Goal: Task Accomplishment & Management: Manage account settings

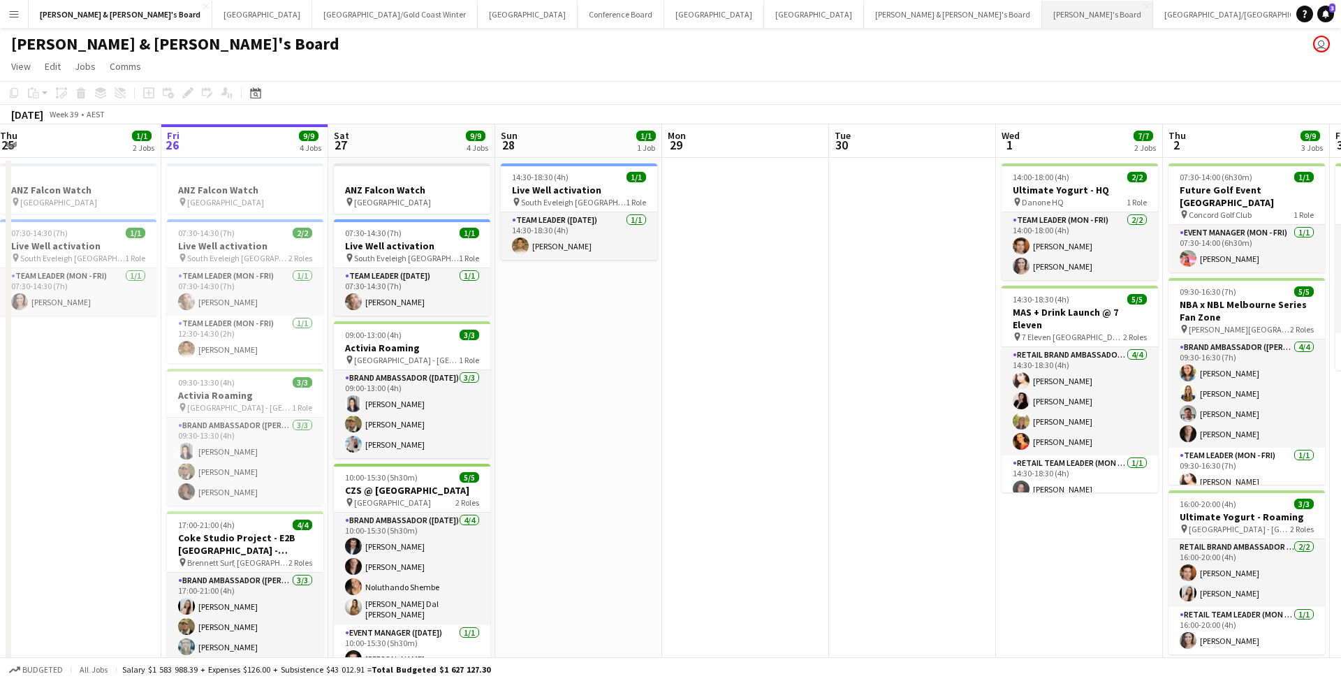
click at [1042, 19] on button "Tennille's Board Close" at bounding box center [1097, 14] width 111 height 27
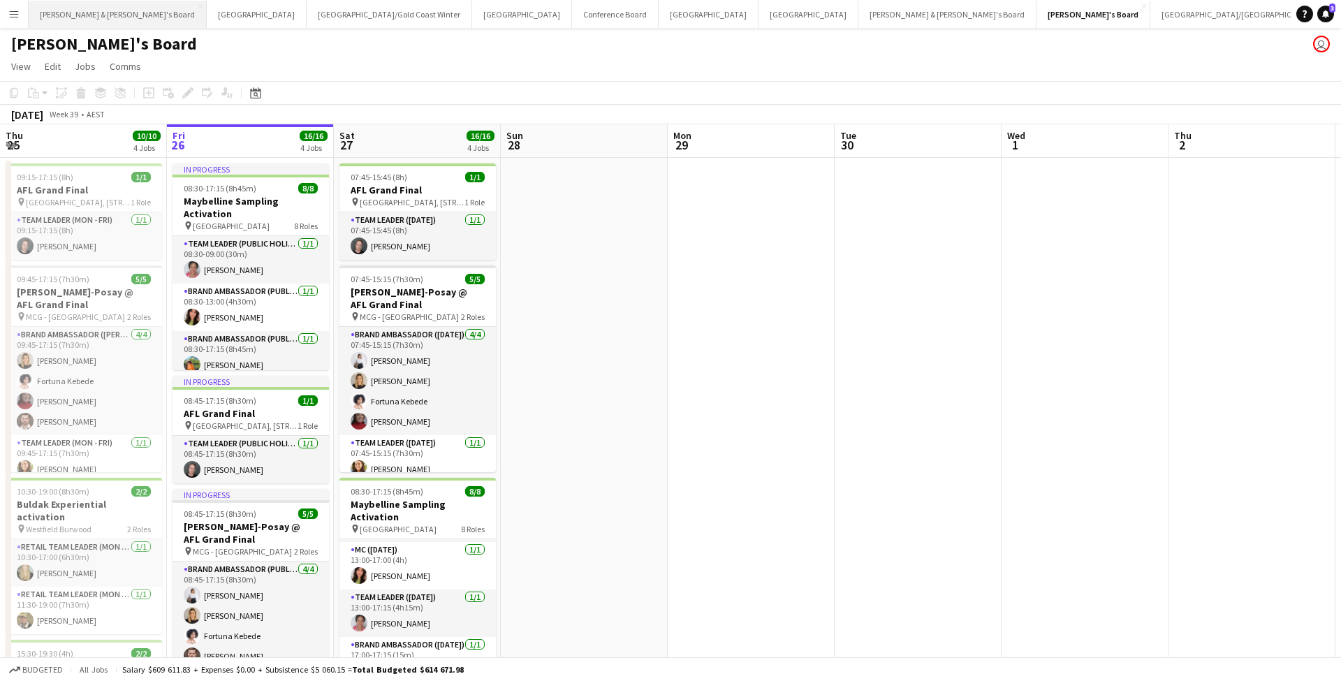
click at [88, 19] on button "[PERSON_NAME] & [PERSON_NAME]'s Board Close" at bounding box center [118, 14] width 178 height 27
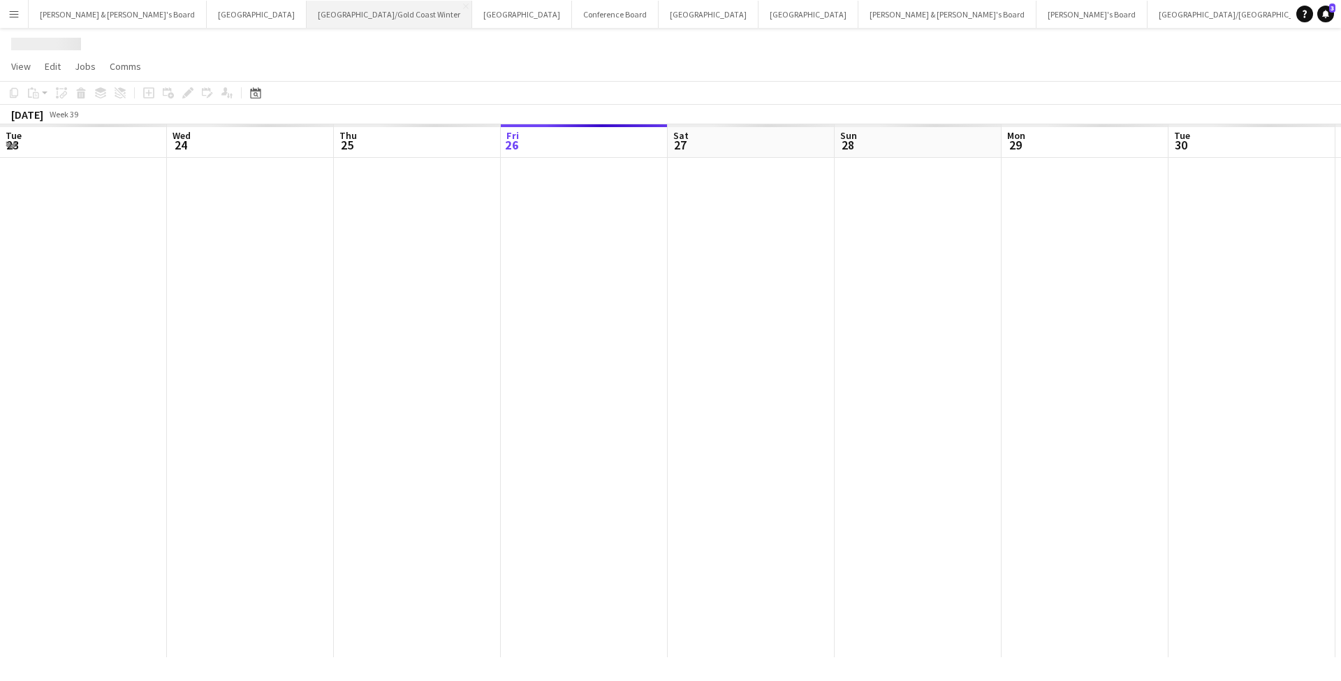
scroll to position [0, 334]
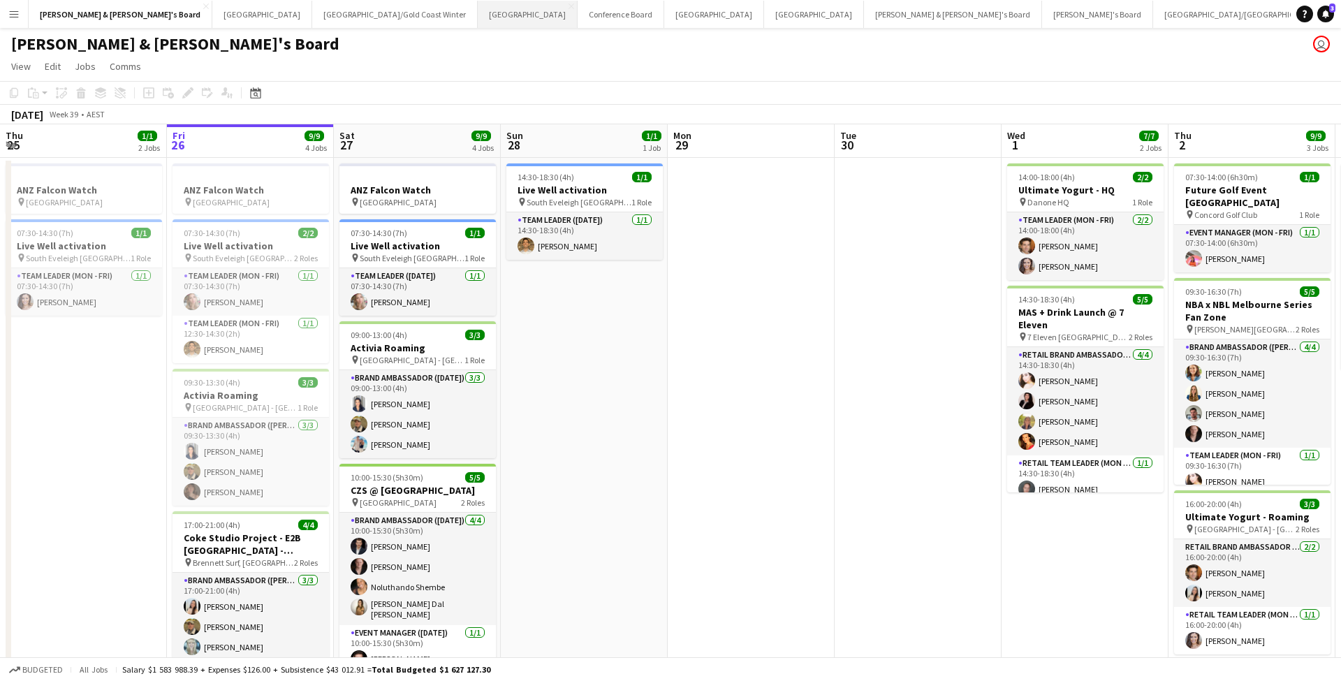
click at [478, 23] on button "Sydney Close" at bounding box center [528, 14] width 100 height 27
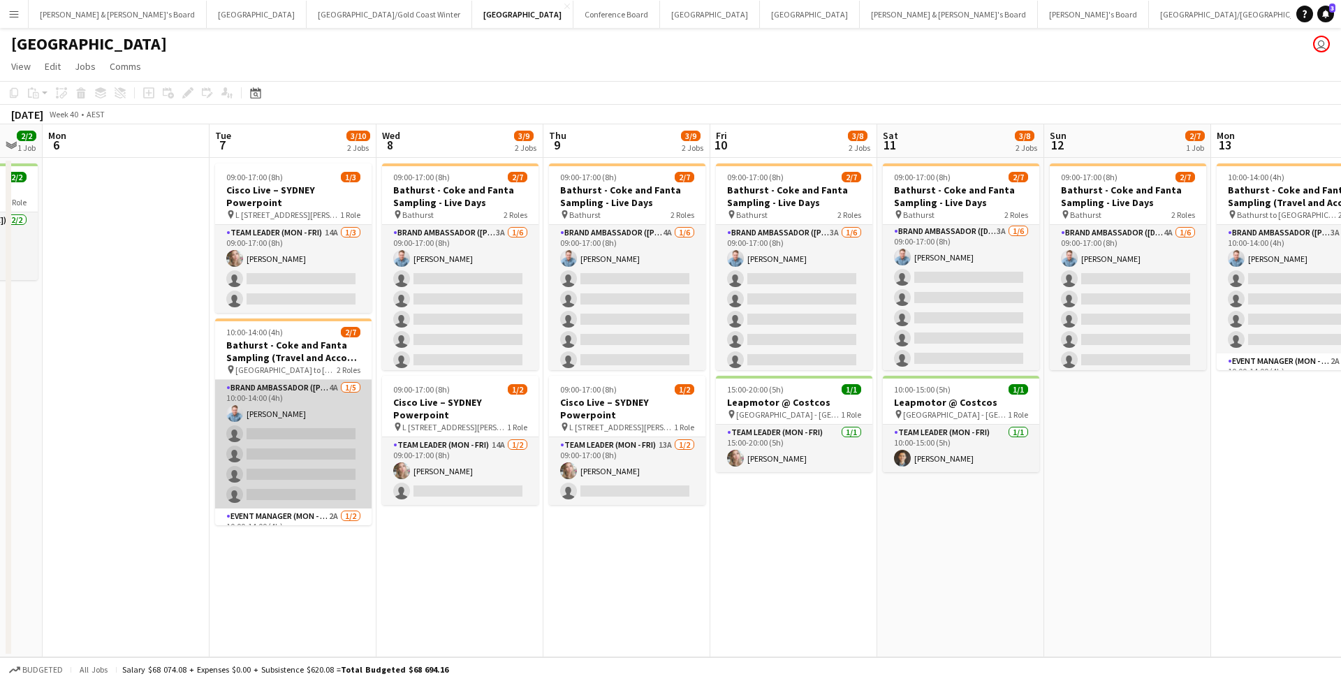
click at [316, 433] on app-card-role "Brand Ambassador (Mon - Fri) 4A [DATE] 10:00-14:00 (4h) [PERSON_NAME] single-ne…" at bounding box center [293, 444] width 156 height 128
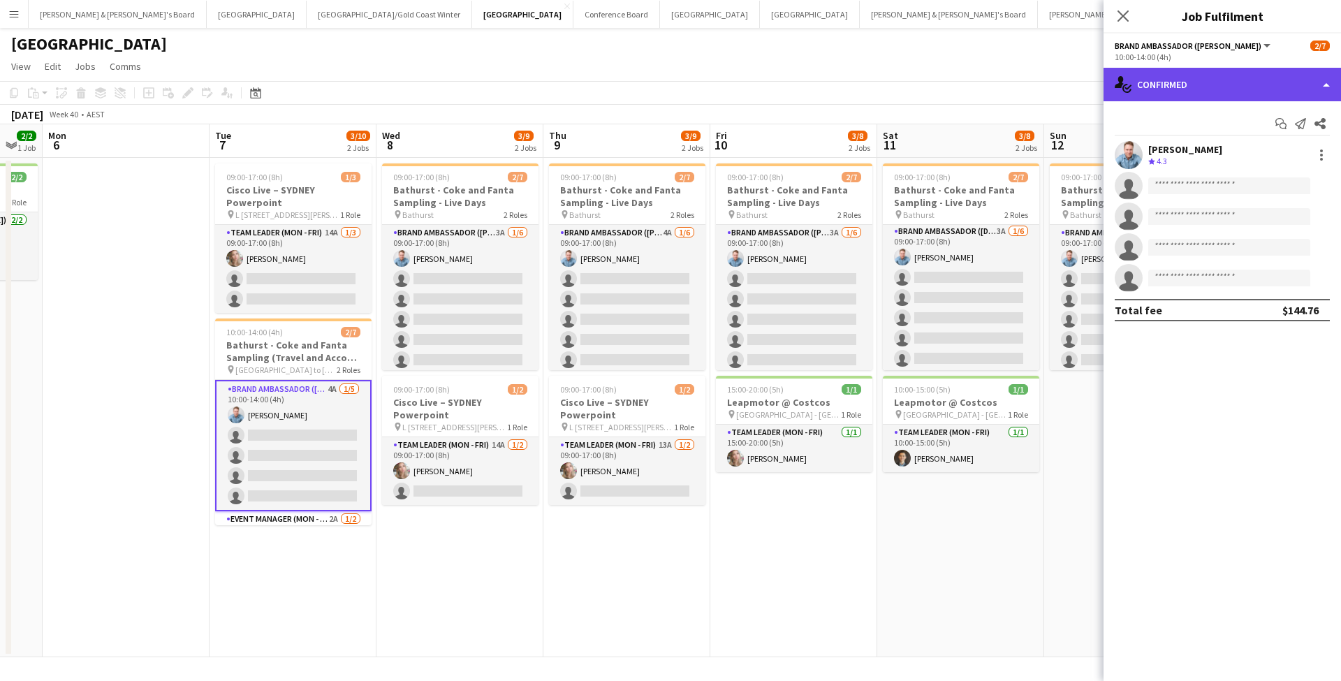
click at [1236, 88] on div "single-neutral-actions-check-2 Confirmed" at bounding box center [1221, 85] width 237 height 34
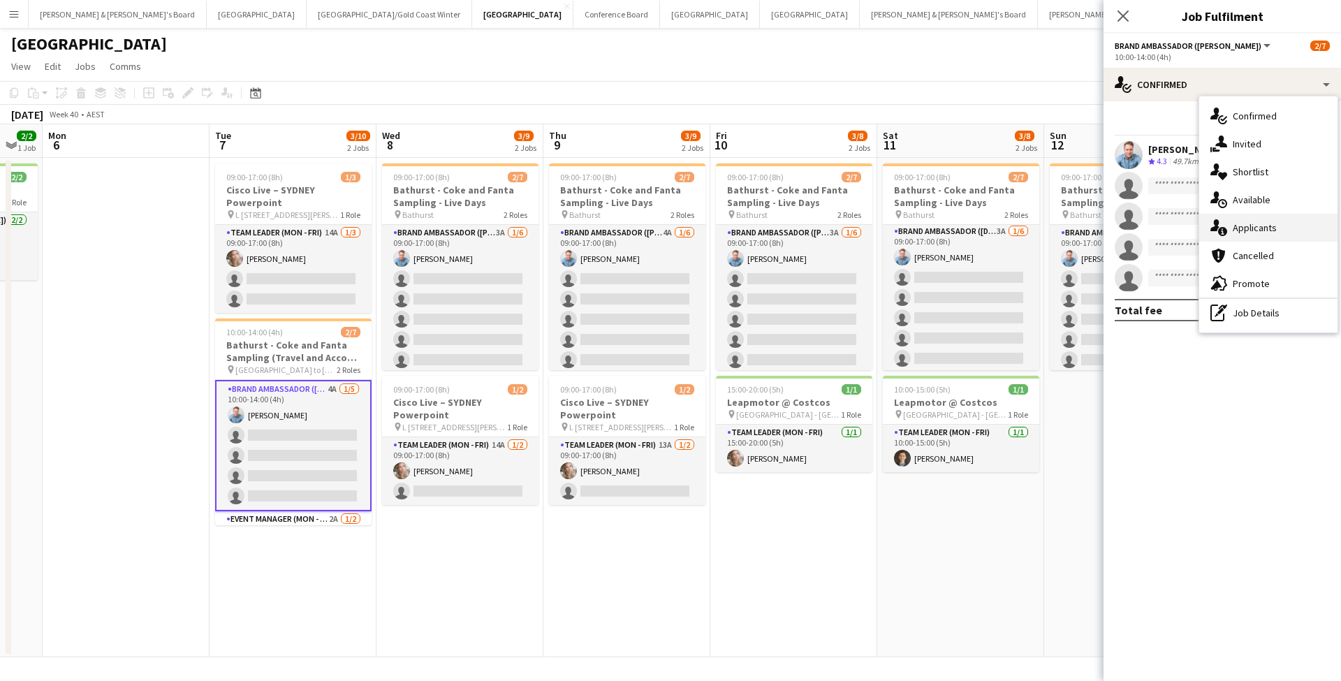
click at [1279, 234] on div "single-neutral-actions-information Applicants" at bounding box center [1268, 228] width 138 height 28
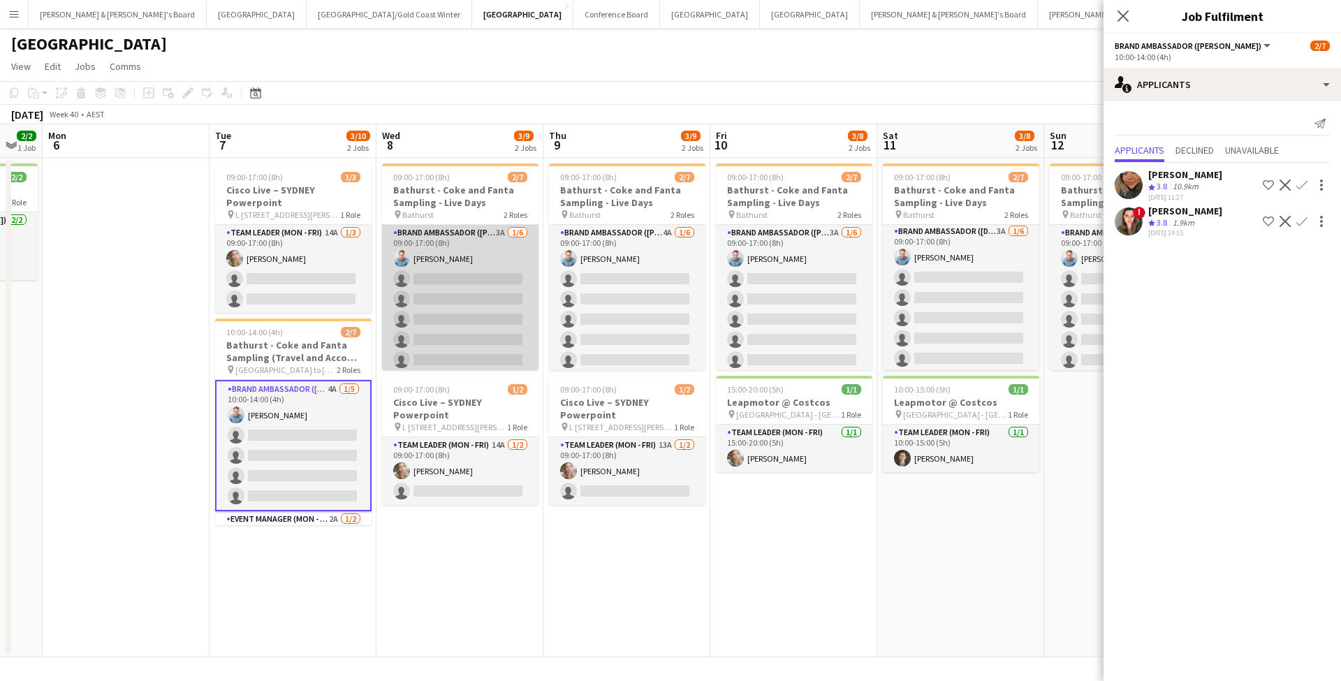
click at [463, 303] on app-card-role "Brand Ambassador (Mon - Fri) 3A [DATE] 09:00-17:00 (8h) [PERSON_NAME] single-ne…" at bounding box center [460, 299] width 156 height 149
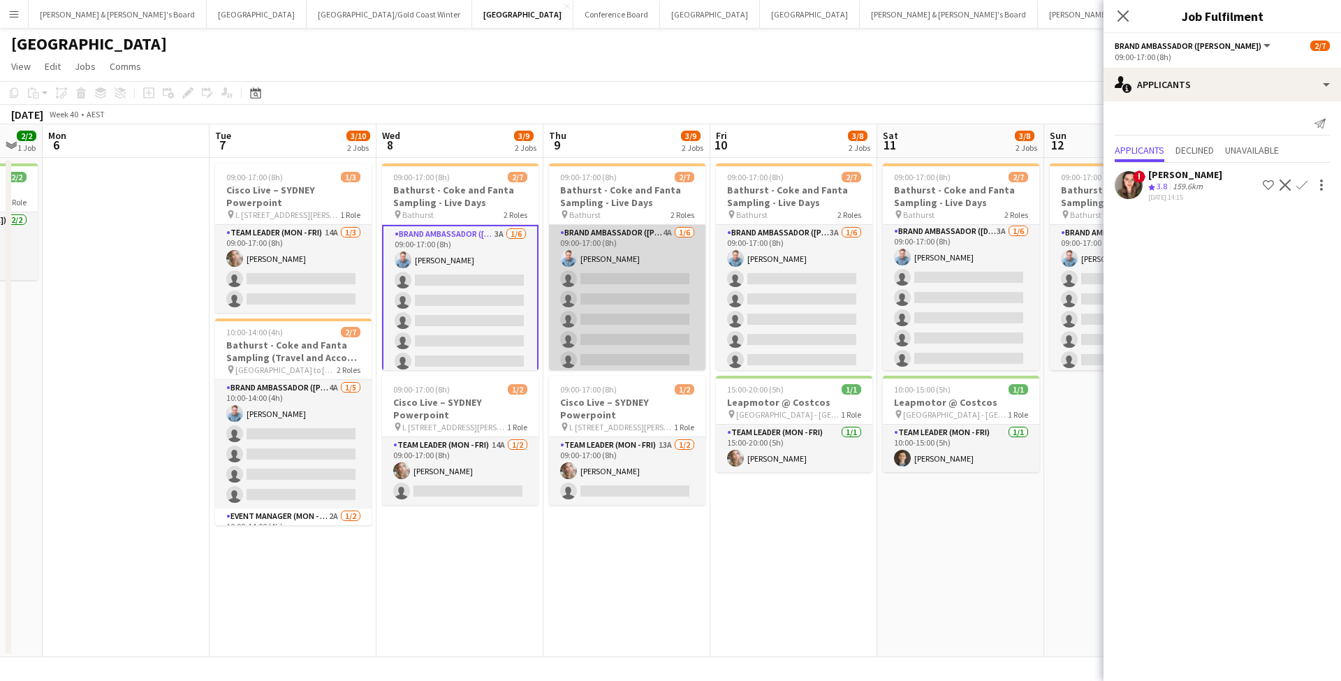
click at [635, 284] on app-card-role "Brand Ambassador (Mon - Fri) 4A [DATE] 09:00-17:00 (8h) [PERSON_NAME] single-ne…" at bounding box center [627, 299] width 156 height 149
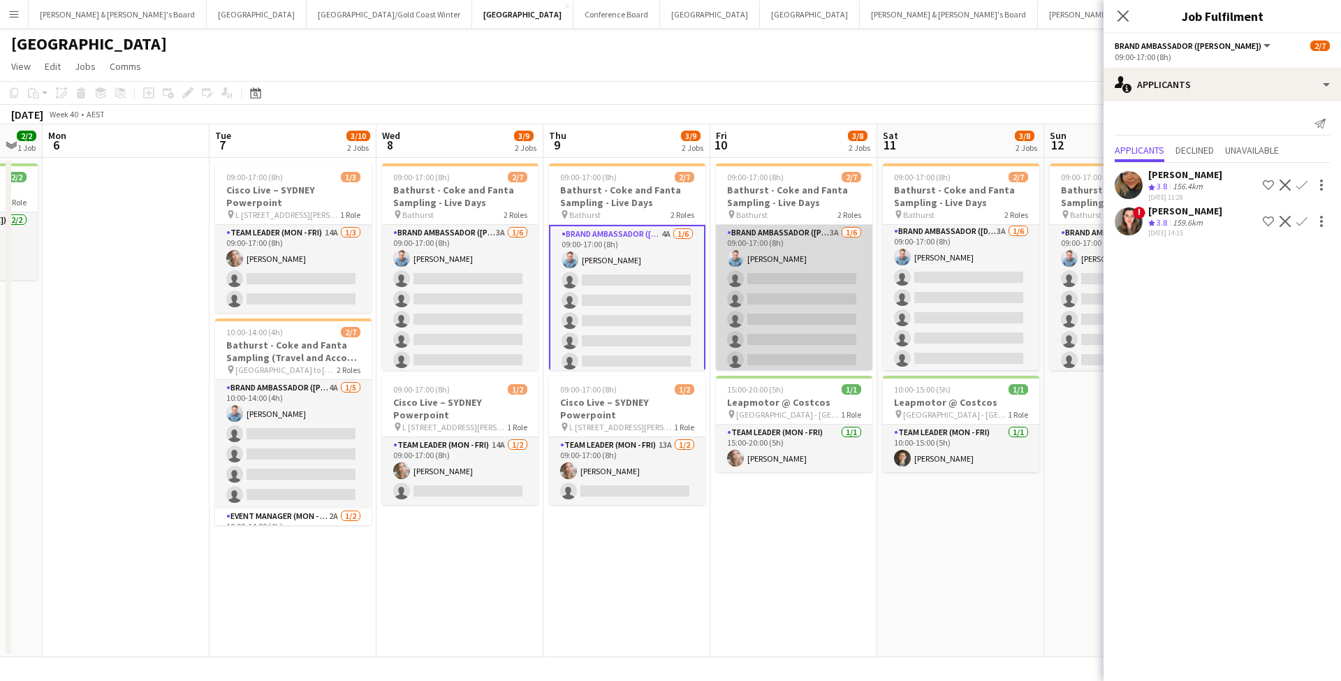
click at [822, 297] on app-card-role "Brand Ambassador (Mon - Fri) 3A [DATE] 09:00-17:00 (8h) [PERSON_NAME] single-ne…" at bounding box center [794, 299] width 156 height 149
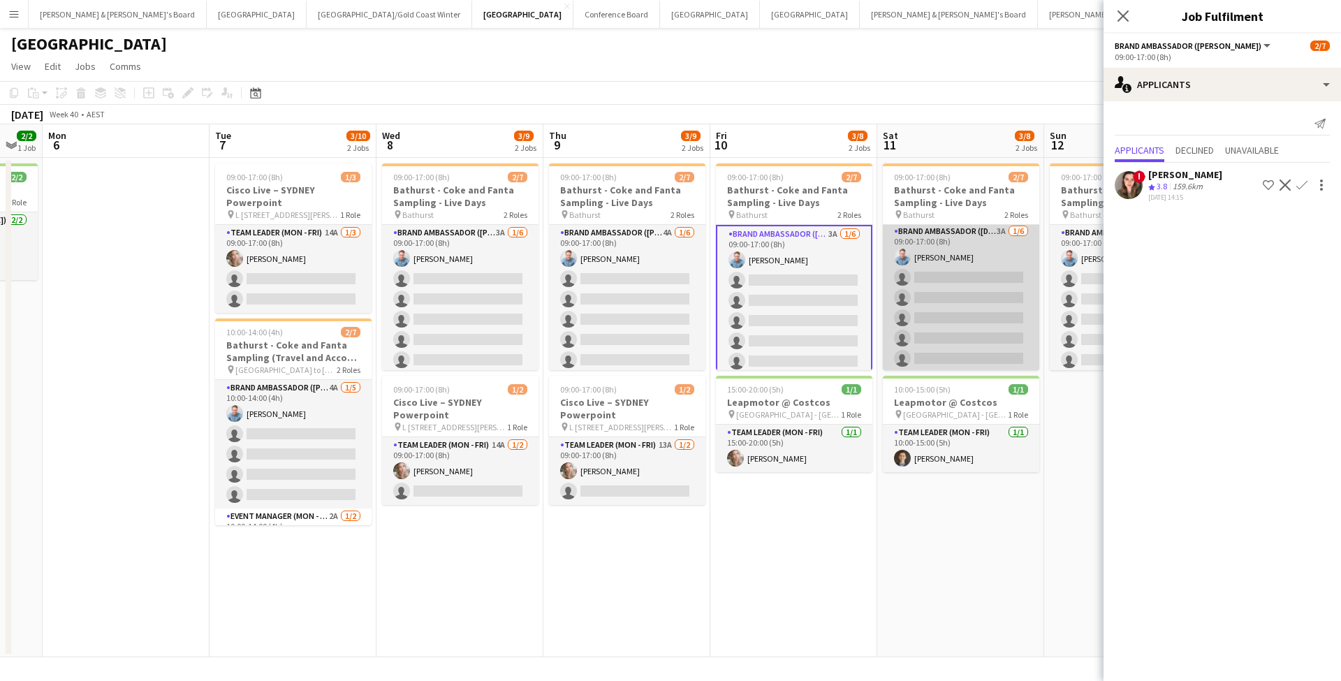
click at [988, 303] on app-card-role "Brand Ambassador ([DATE]) 3A [DATE] 09:00-17:00 (8h) [PERSON_NAME] single-neutr…" at bounding box center [961, 297] width 156 height 149
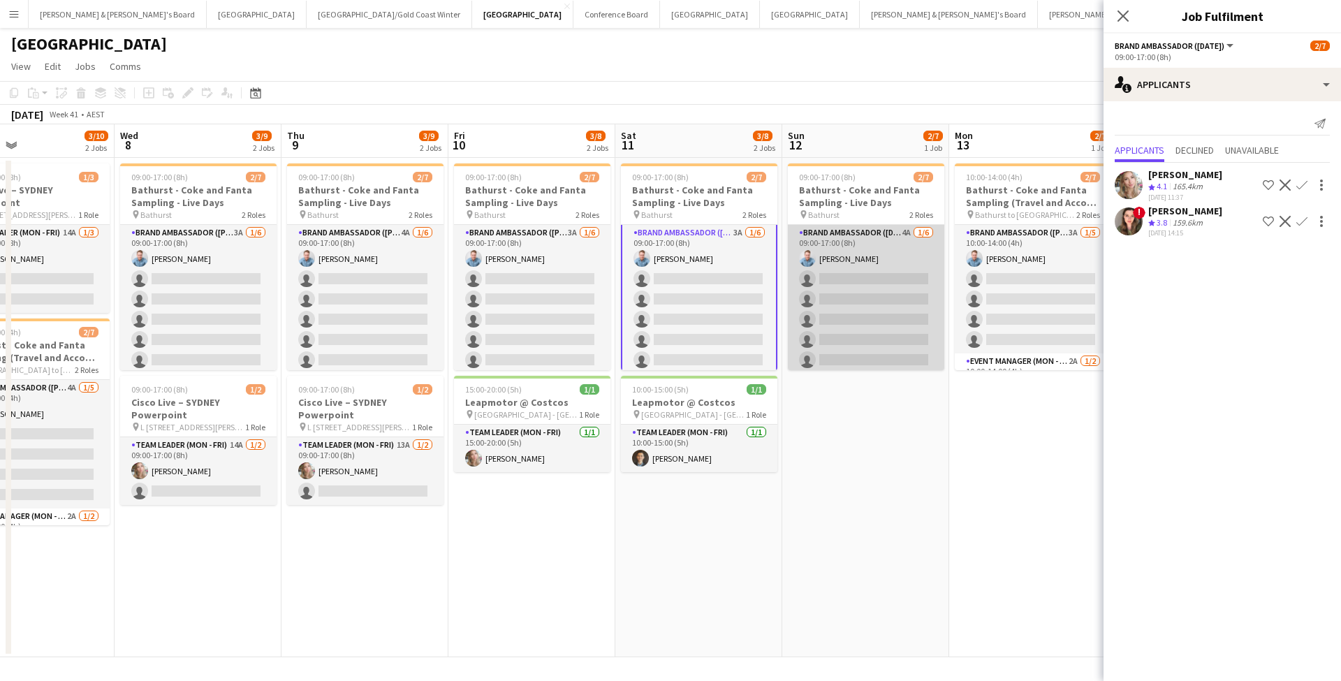
click at [844, 315] on app-card-role "Brand Ambassador ([DATE]) 4A [DATE] 09:00-17:00 (8h) [PERSON_NAME] single-neutr…" at bounding box center [866, 299] width 156 height 149
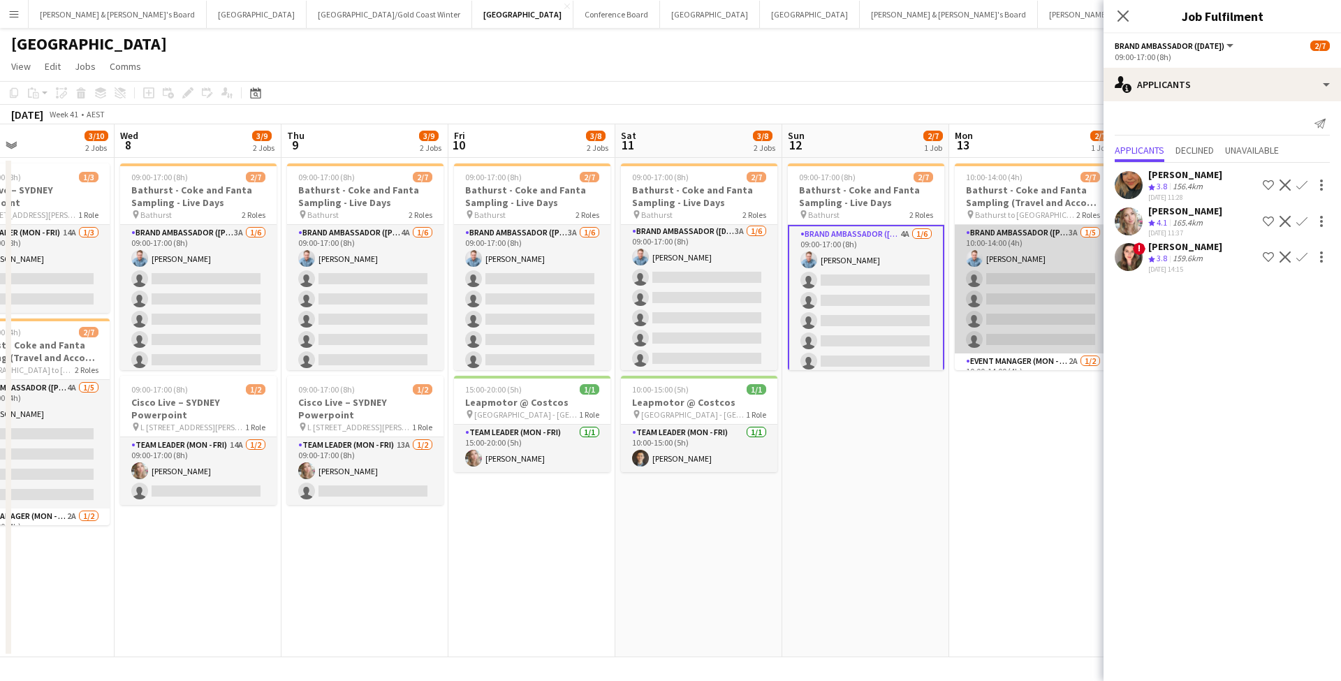
click at [1035, 295] on app-card-role "Brand Ambassador (Mon - Fri) 3A [DATE] 10:00-14:00 (4h) [PERSON_NAME] single-ne…" at bounding box center [1033, 289] width 156 height 128
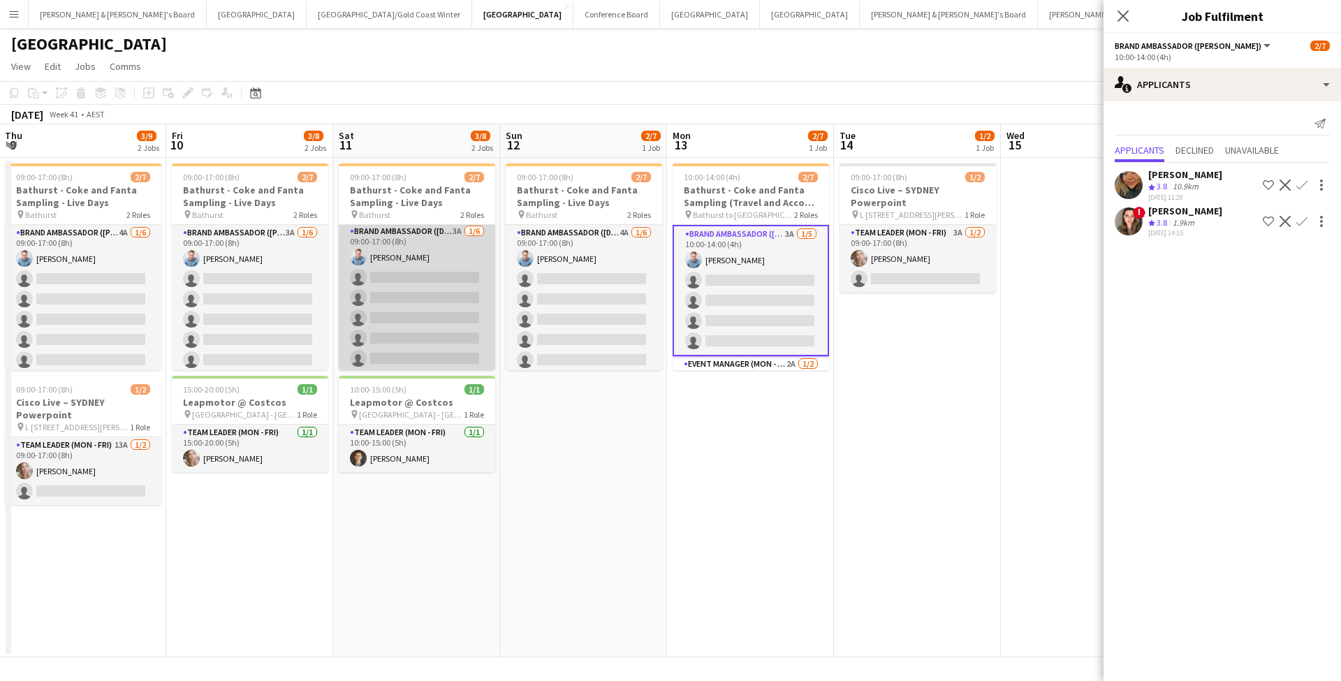
click at [412, 284] on app-card-role "Brand Ambassador ([DATE]) 3A [DATE] 09:00-17:00 (8h) [PERSON_NAME] single-neutr…" at bounding box center [417, 297] width 156 height 149
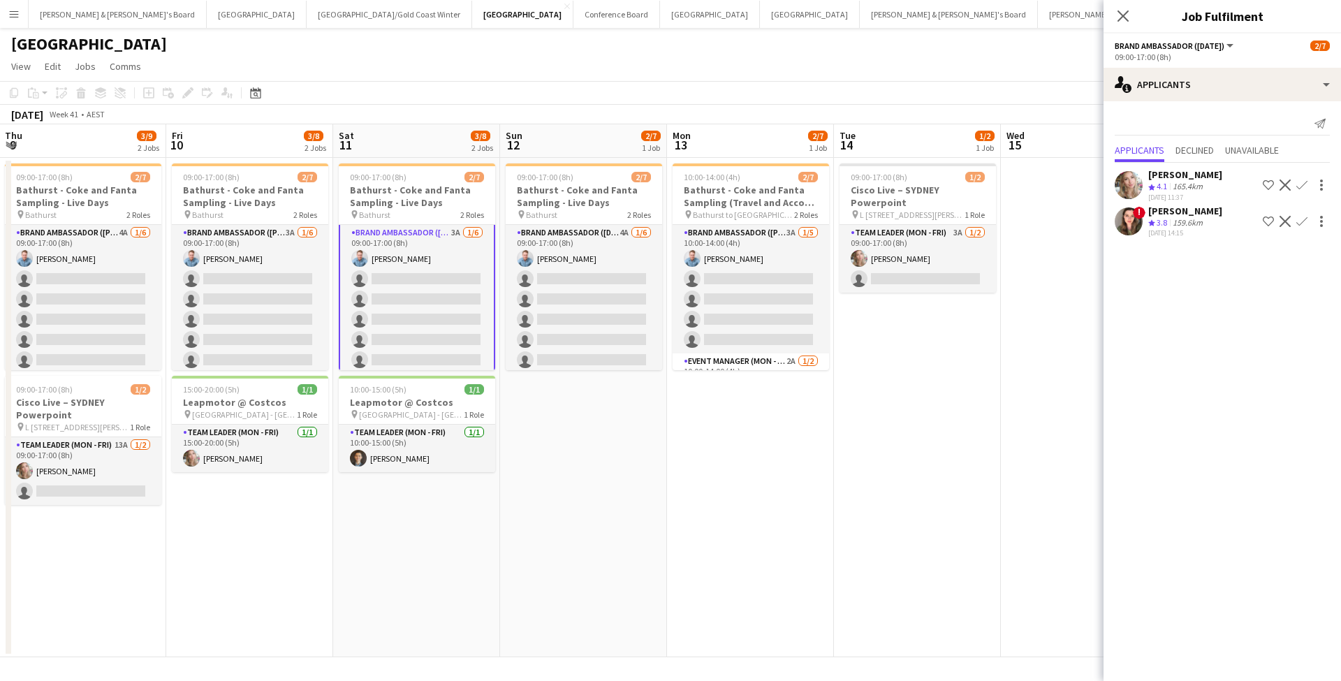
click at [414, 284] on app-card-role "Brand Ambassador ([DATE]) 3A [DATE] 09:00-17:00 (8h) [PERSON_NAME] single-neutr…" at bounding box center [417, 299] width 156 height 152
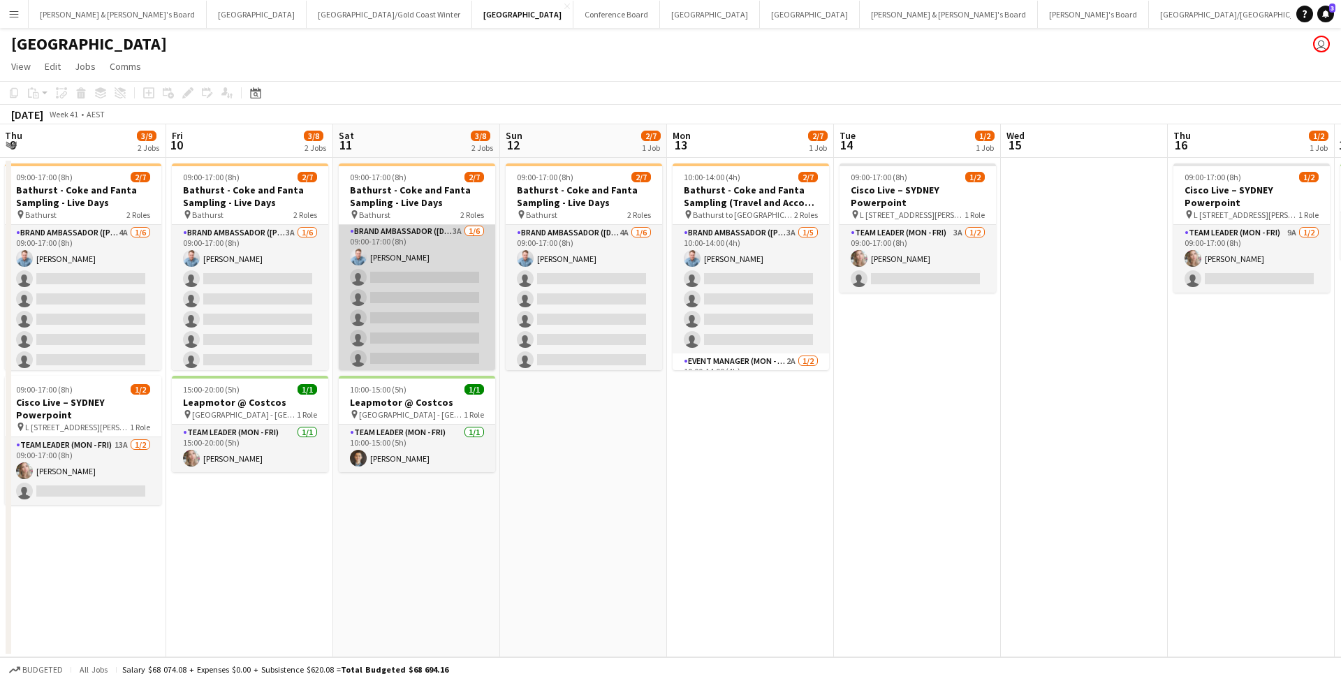
click at [414, 284] on app-card-role "Brand Ambassador ([DATE]) 3A [DATE] 09:00-17:00 (8h) [PERSON_NAME] single-neutr…" at bounding box center [417, 297] width 156 height 149
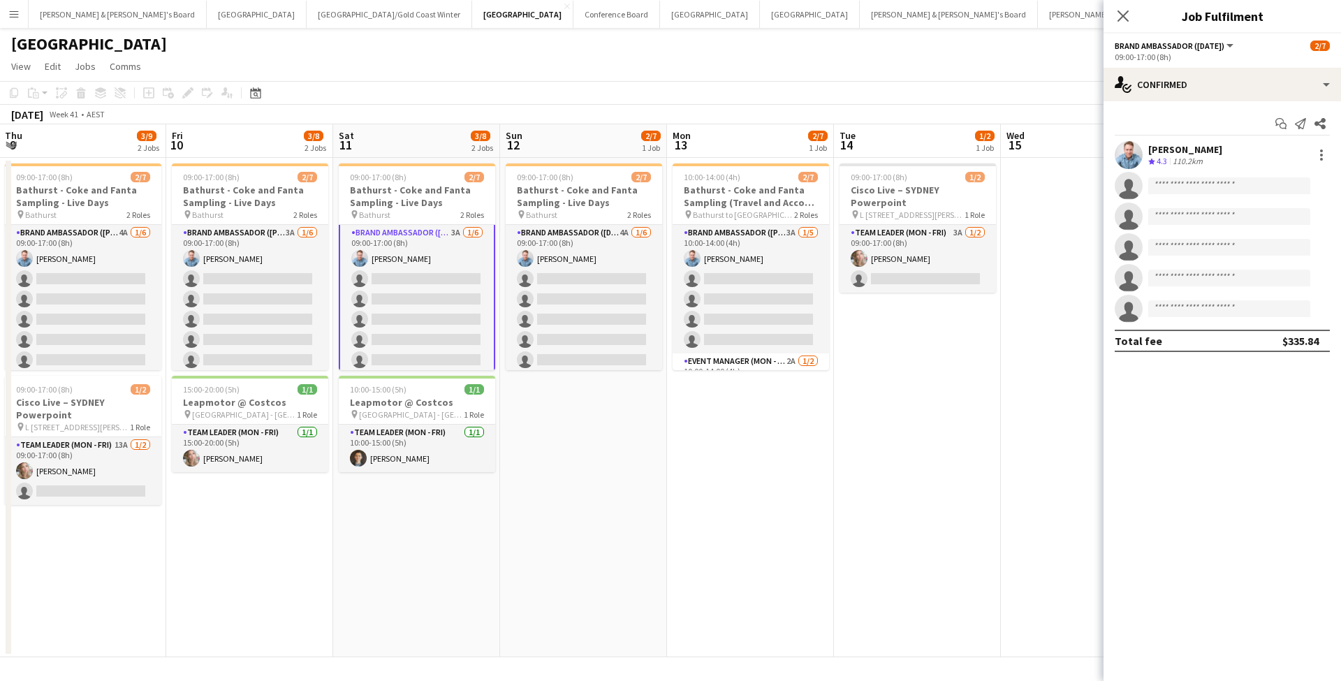
click at [1166, 177] on app-invite-slot "single-neutral-actions" at bounding box center [1221, 186] width 237 height 28
click at [1168, 188] on input at bounding box center [1229, 185] width 162 height 17
type input "*********"
drag, startPoint x: 1168, startPoint y: 188, endPoint x: 1223, endPoint y: 221, distance: 63.6
click at [1223, 221] on span "[EMAIL_ADDRESS][DOMAIN_NAME]" at bounding box center [1229, 217] width 140 height 11
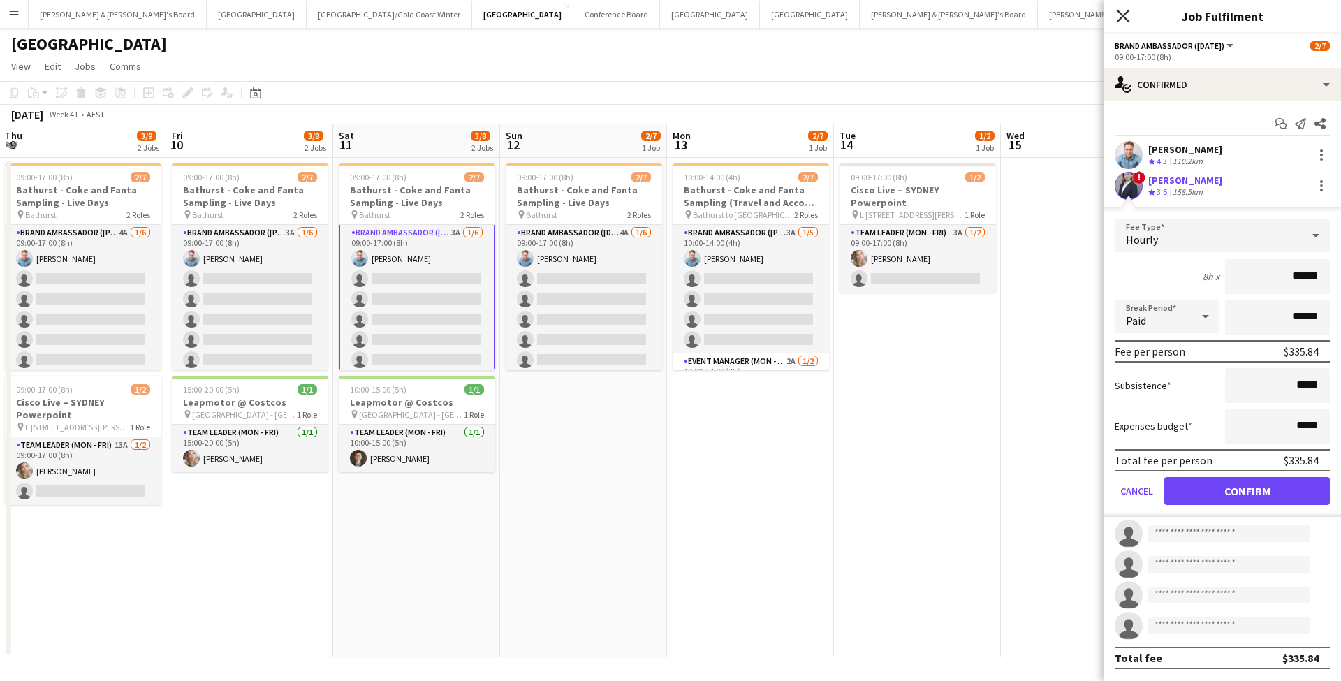
click at [1125, 19] on icon at bounding box center [1122, 15] width 13 height 13
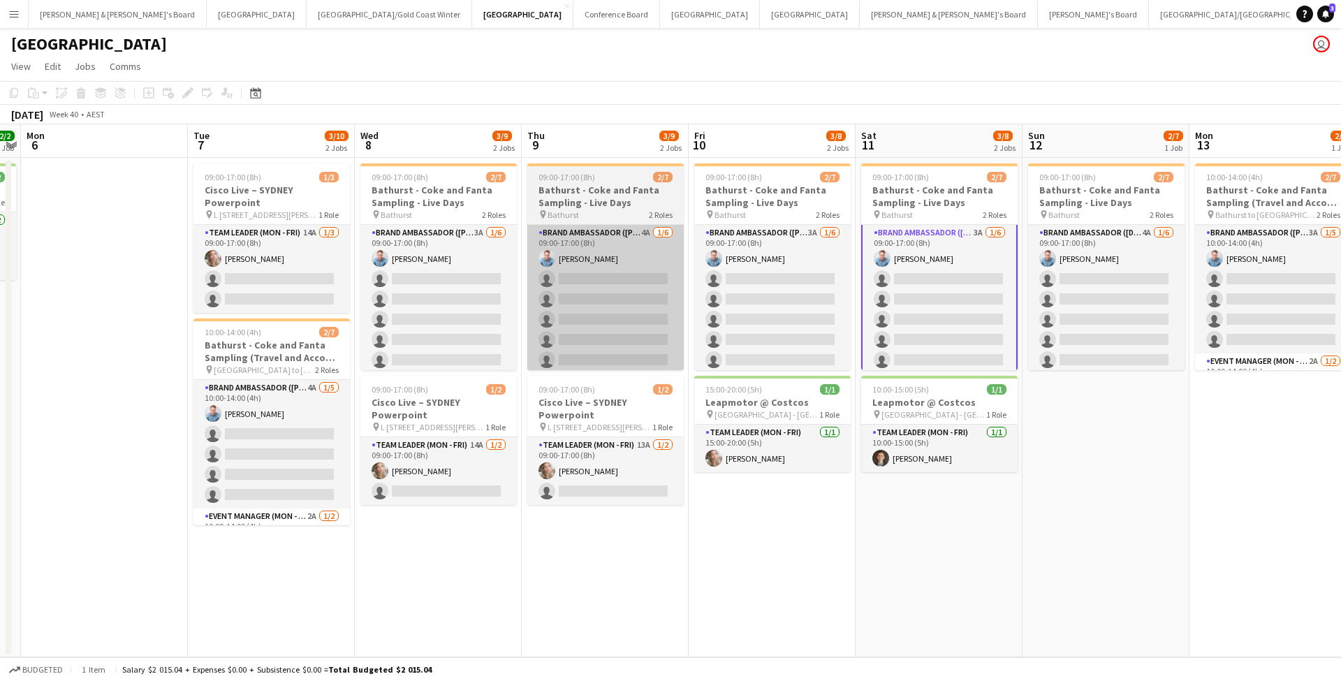
scroll to position [0, 311]
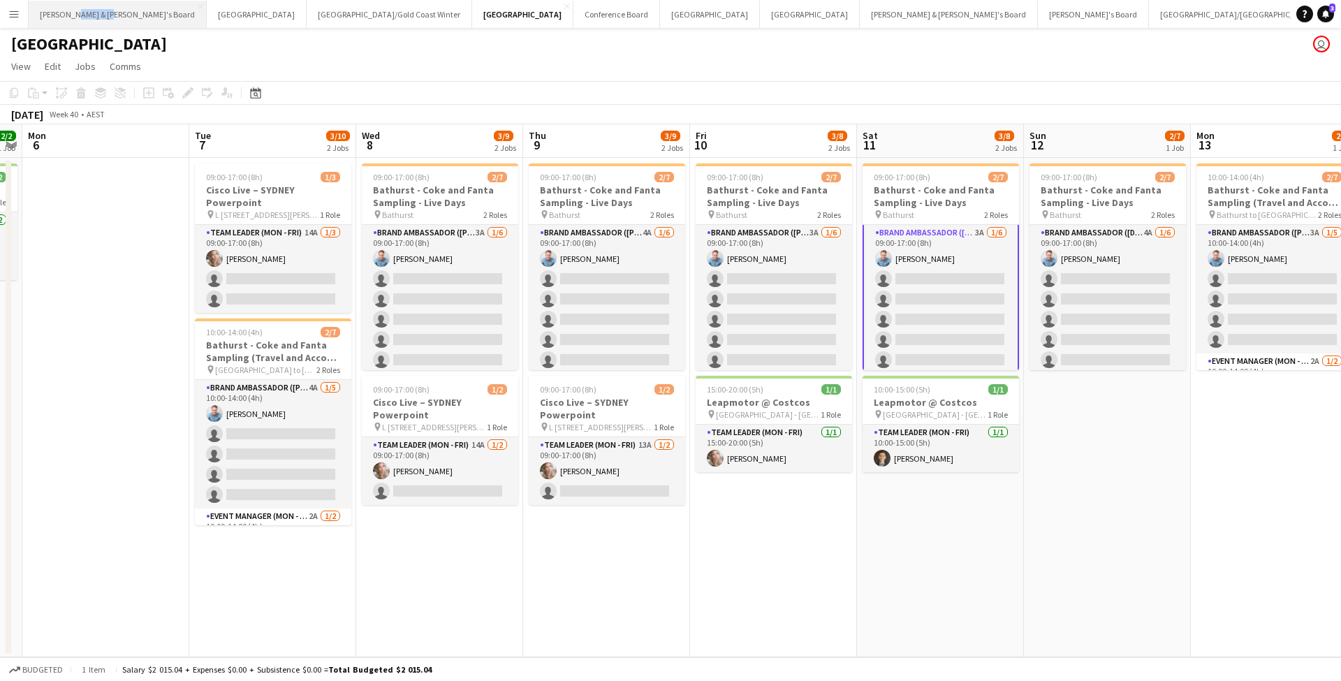
click at [82, 15] on button "[PERSON_NAME] & [PERSON_NAME]'s Board Close" at bounding box center [118, 14] width 178 height 27
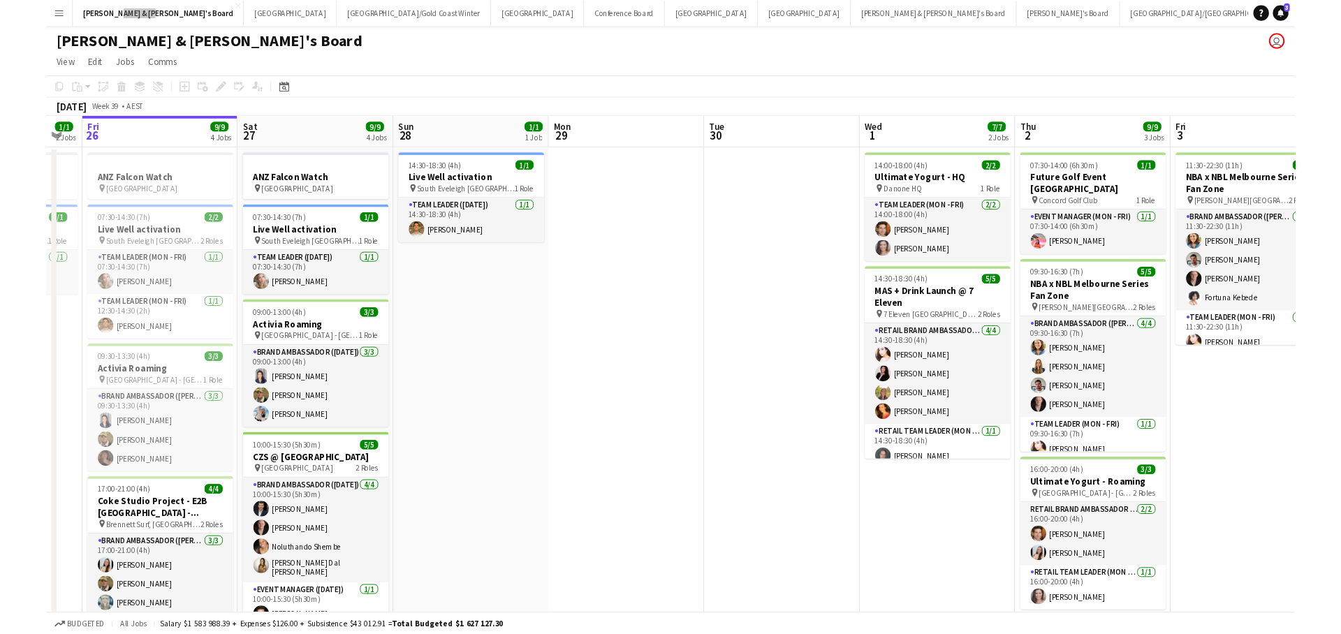
scroll to position [0, 463]
